Goal: Task Accomplishment & Management: Manage account settings

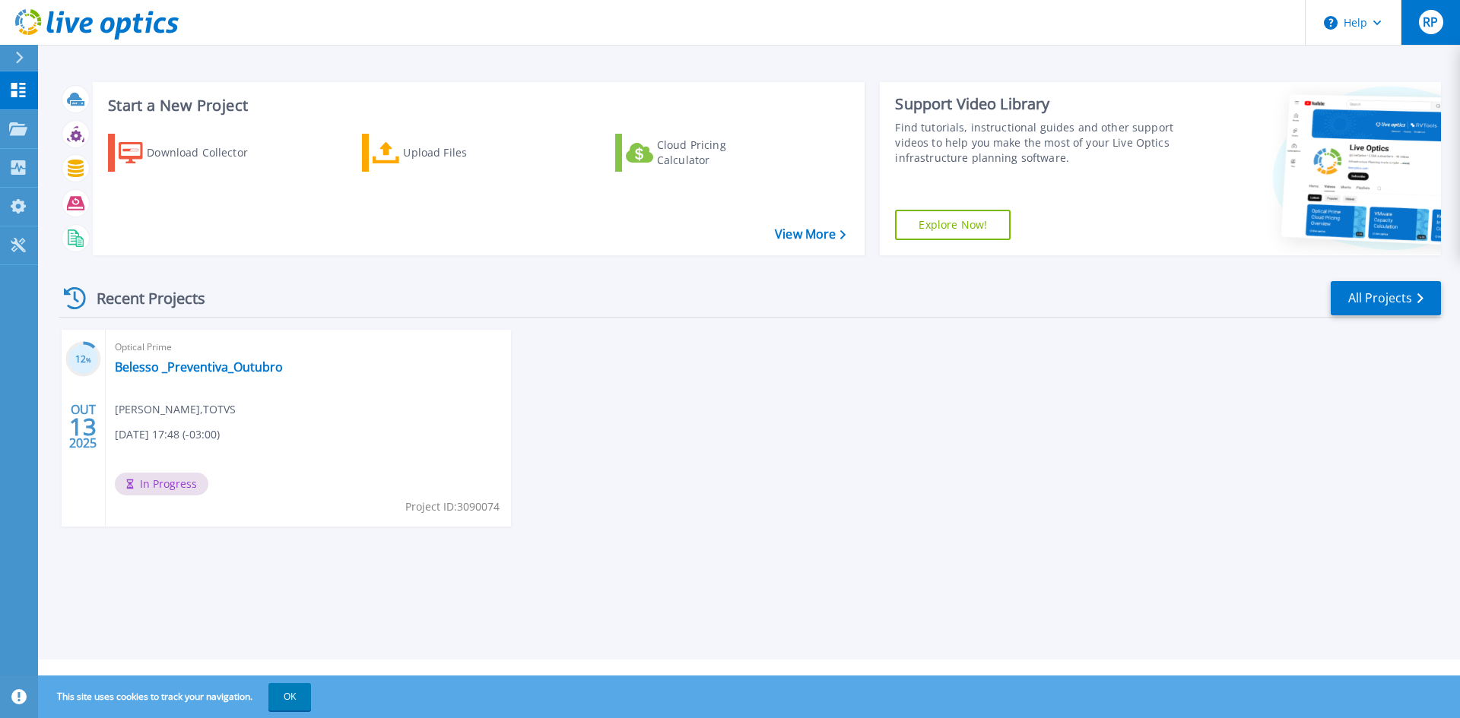
click at [1442, 21] on div "RP" at bounding box center [1431, 22] width 24 height 24
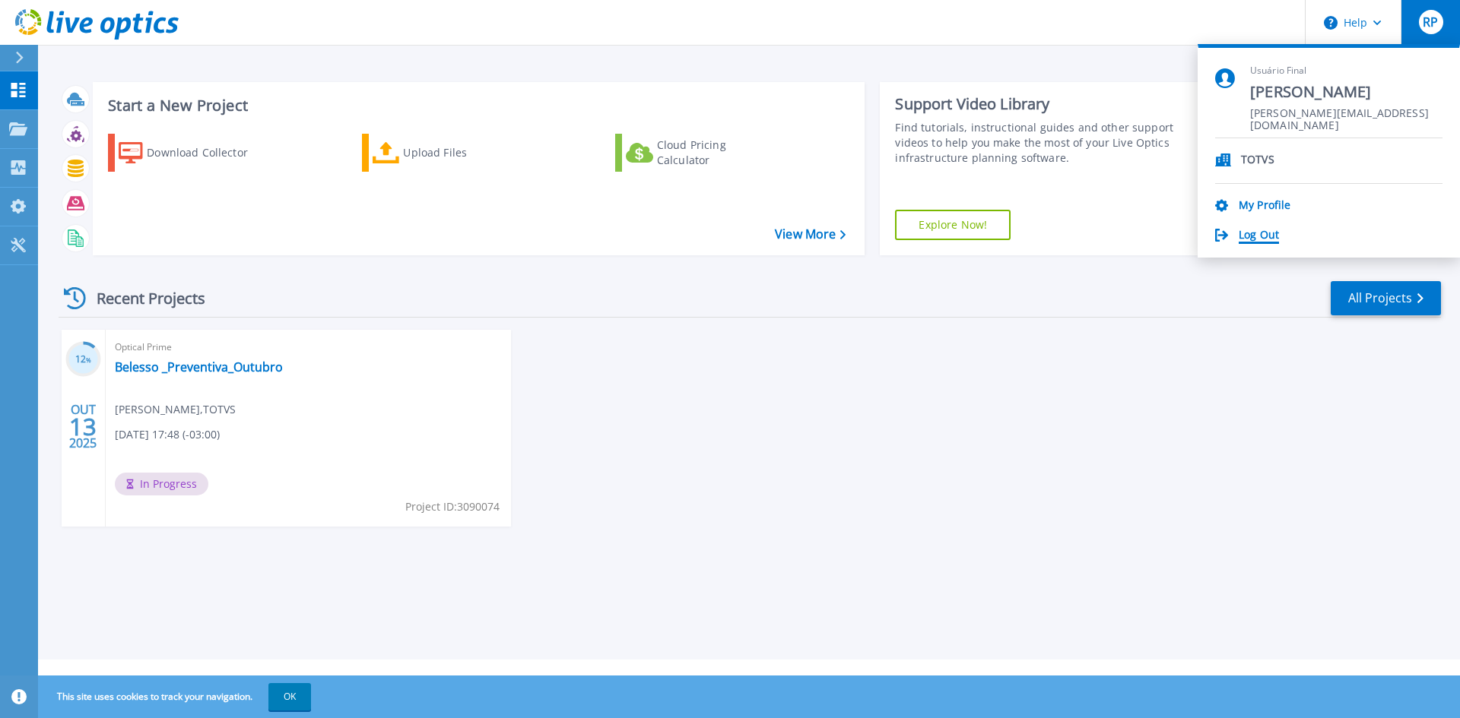
click at [1258, 234] on link "Log Out" at bounding box center [1259, 236] width 40 height 14
